Goal: Information Seeking & Learning: Find contact information

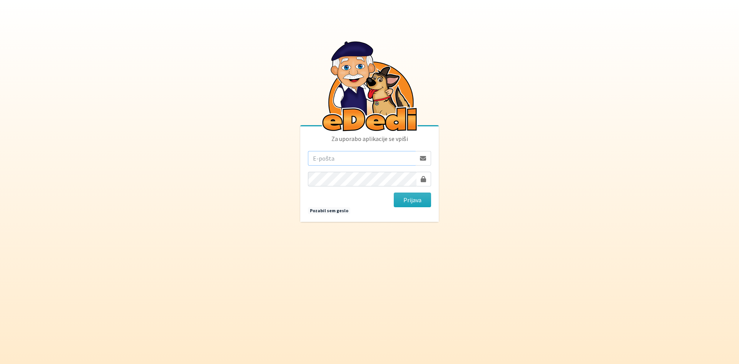
type input "kac.tadej@gmail.com"
click at [394, 192] on button "Prijava" at bounding box center [412, 199] width 37 height 15
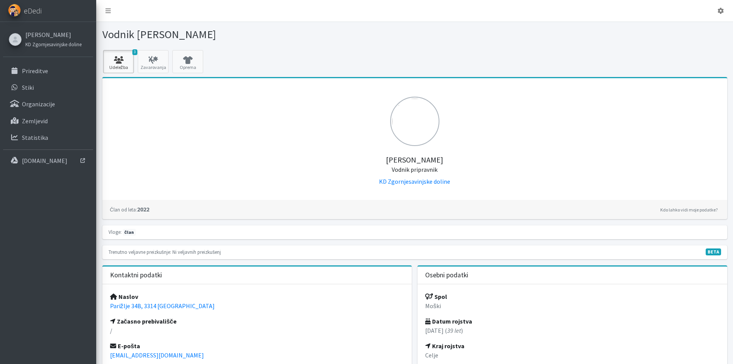
click at [120, 62] on icon at bounding box center [118, 60] width 26 height 8
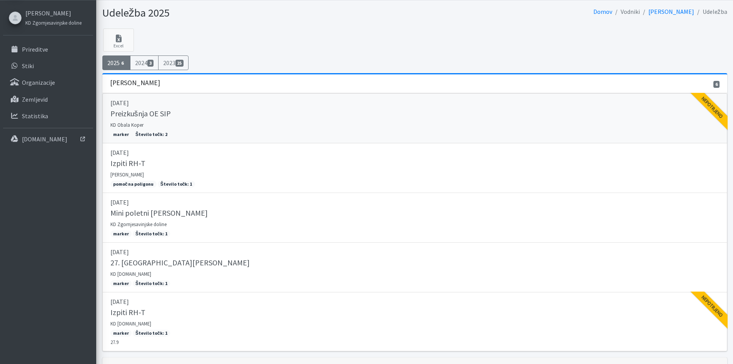
scroll to position [62, 0]
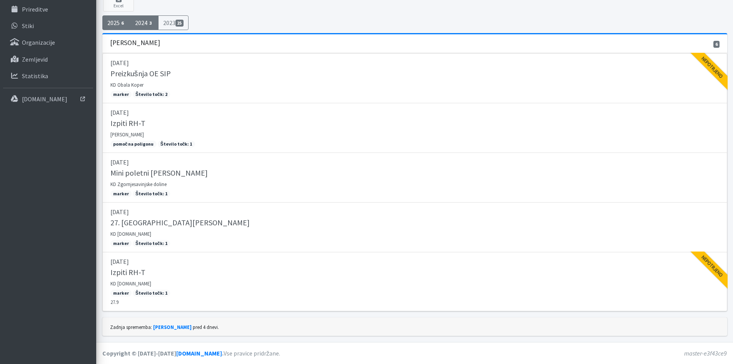
click at [149, 28] on link "2024 3" at bounding box center [144, 22] width 28 height 15
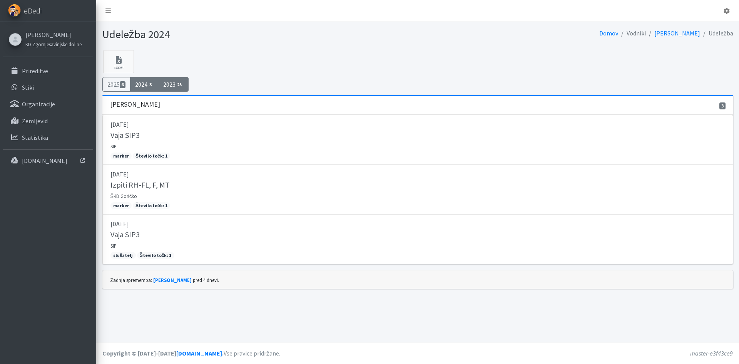
click at [174, 85] on link "2023 25" at bounding box center [173, 84] width 31 height 15
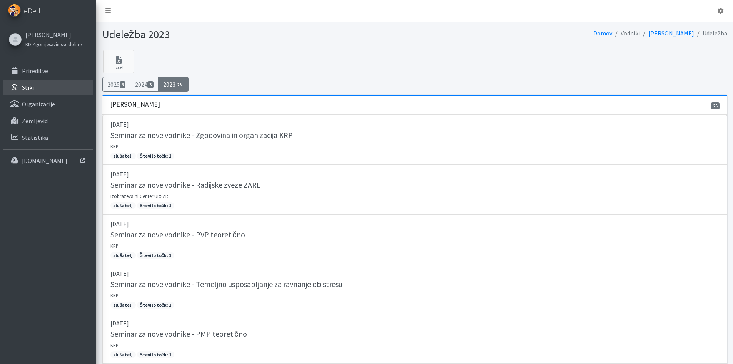
click at [29, 86] on p "Stiki" at bounding box center [28, 88] width 12 height 8
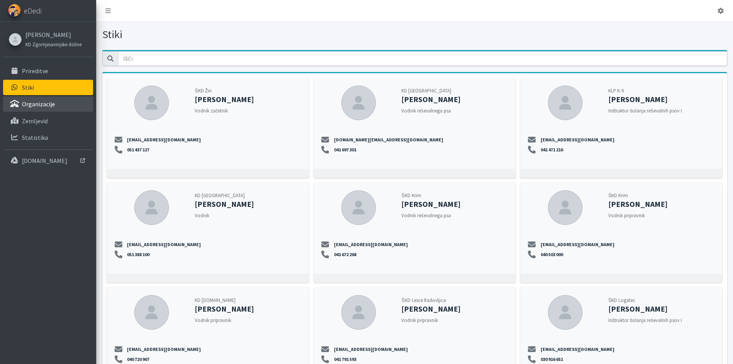
click at [52, 101] on p "Organizacije" at bounding box center [38, 104] width 33 height 8
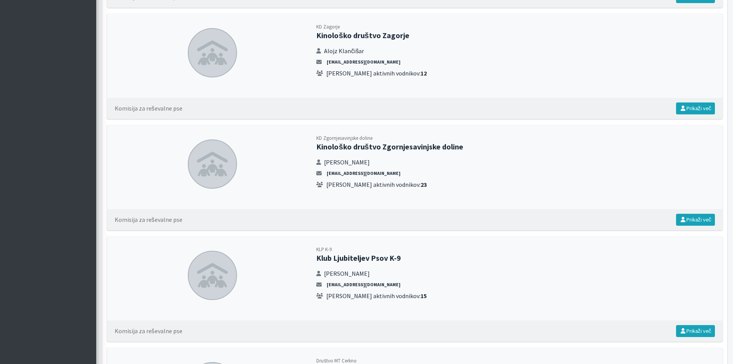
scroll to position [1617, 0]
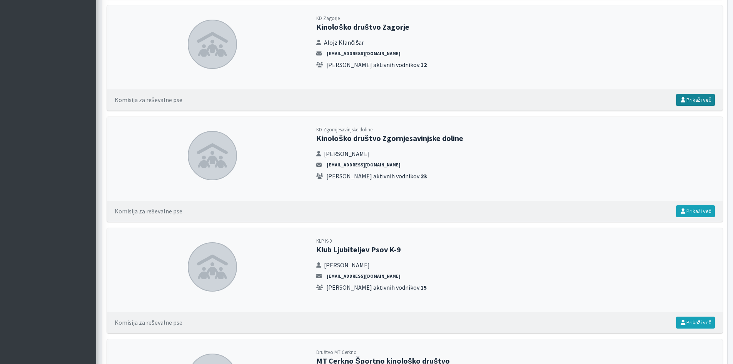
click at [690, 97] on link "Prikaži več" at bounding box center [695, 100] width 39 height 12
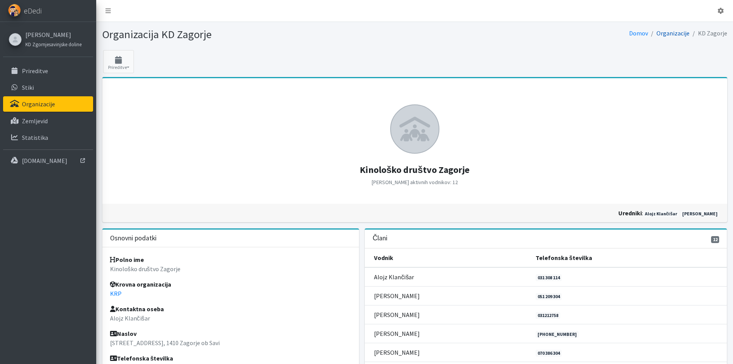
click at [670, 31] on link "Organizacije" at bounding box center [673, 33] width 33 height 8
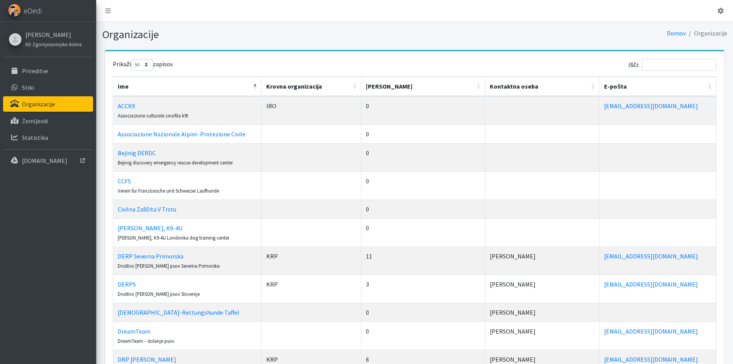
select select "50"
click at [35, 100] on p "Organizacije" at bounding box center [38, 104] width 33 height 8
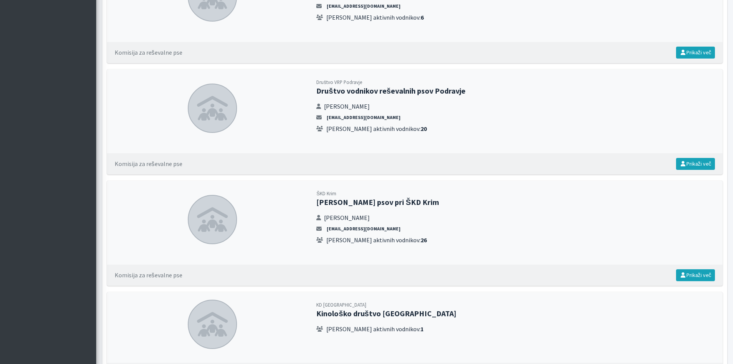
scroll to position [462, 0]
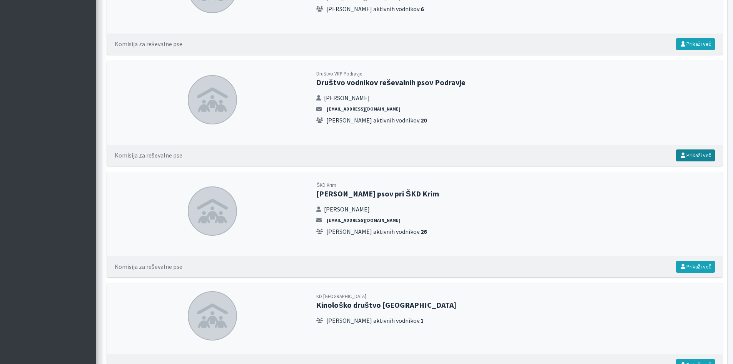
click at [705, 155] on link "Prikaži več" at bounding box center [695, 155] width 39 height 12
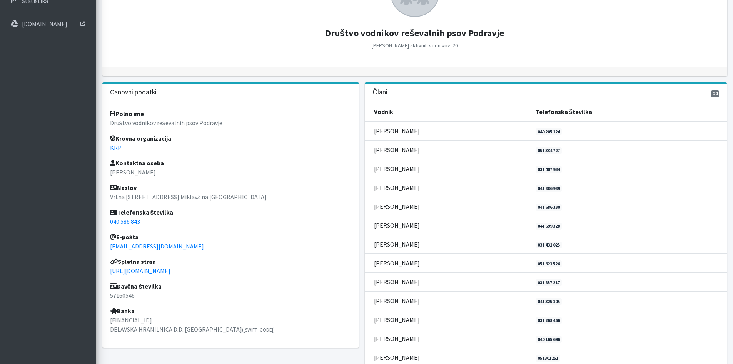
scroll to position [154, 0]
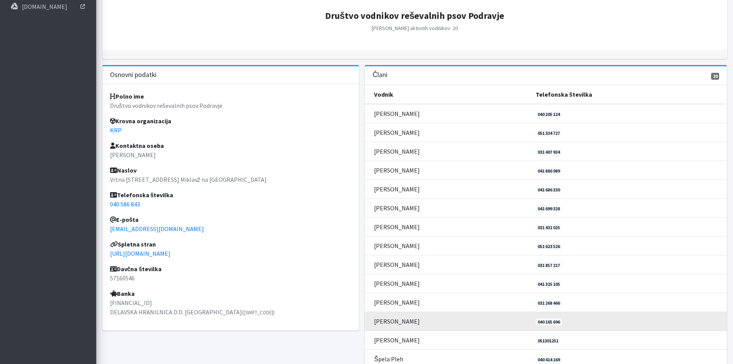
click at [398, 319] on td "[PERSON_NAME]" at bounding box center [448, 320] width 166 height 19
drag, startPoint x: 461, startPoint y: 321, endPoint x: 468, endPoint y: 321, distance: 6.9
click at [468, 321] on td "[PERSON_NAME]" at bounding box center [448, 320] width 166 height 19
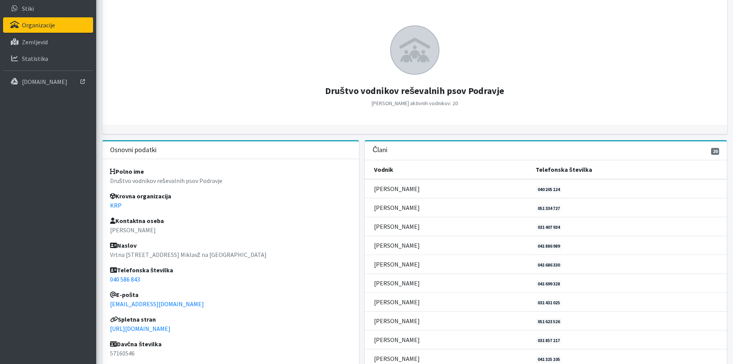
scroll to position [0, 0]
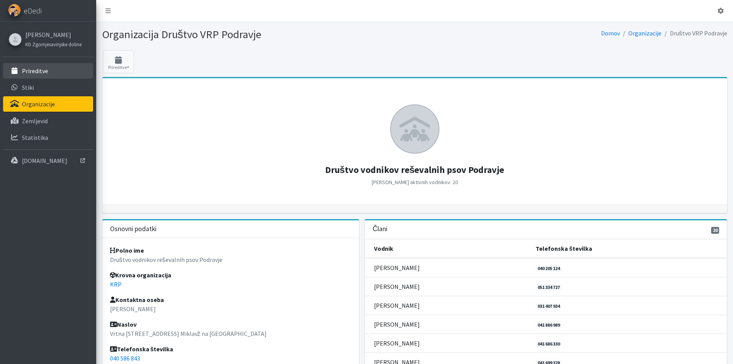
click at [48, 72] on link "Prireditve" at bounding box center [48, 70] width 90 height 15
